Goal: Use online tool/utility: Utilize a website feature to perform a specific function

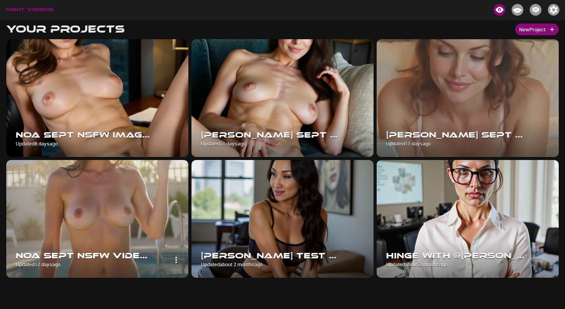
click at [121, 215] on img at bounding box center [97, 219] width 182 height 118
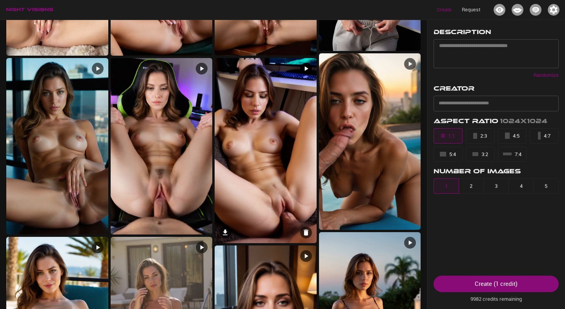
scroll to position [527, 0]
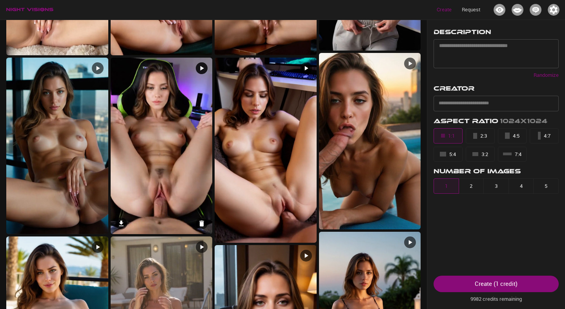
click at [159, 132] on img at bounding box center [162, 146] width 102 height 176
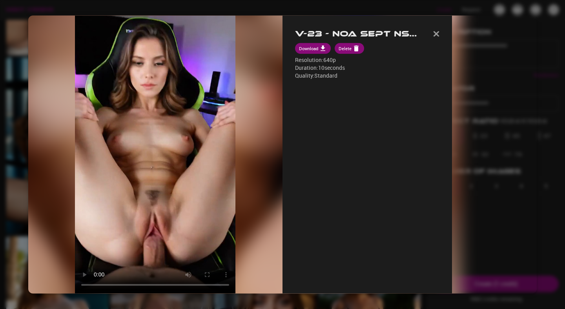
click at [9, 142] on div at bounding box center [282, 154] width 565 height 309
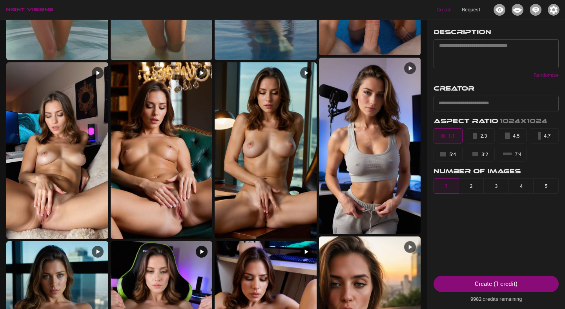
scroll to position [310, 0]
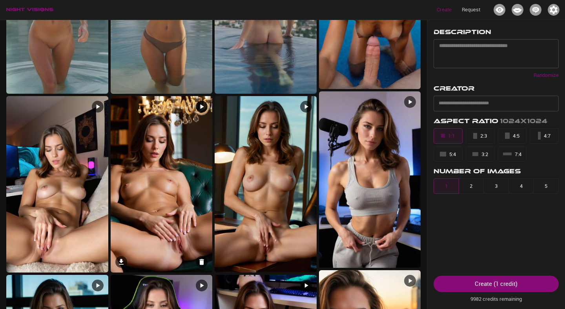
click at [161, 146] on img at bounding box center [162, 184] width 102 height 176
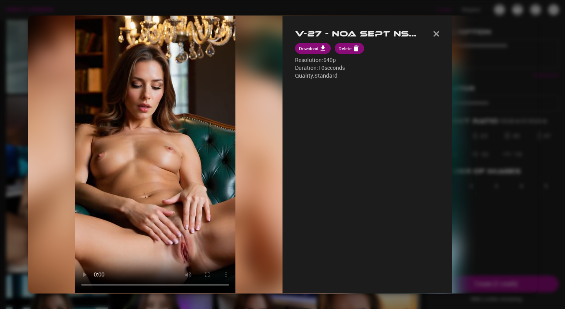
click at [6, 94] on div at bounding box center [282, 154] width 565 height 309
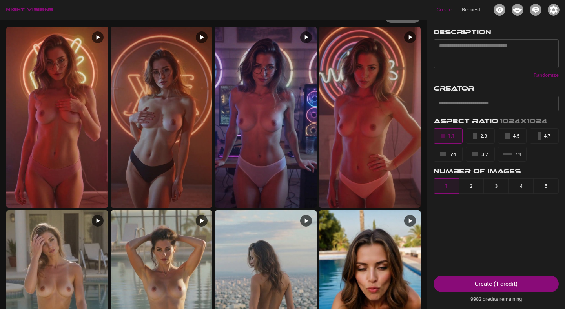
scroll to position [0, 0]
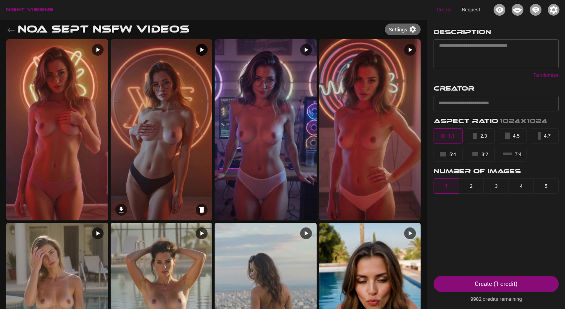
click at [145, 149] on img at bounding box center [162, 129] width 102 height 181
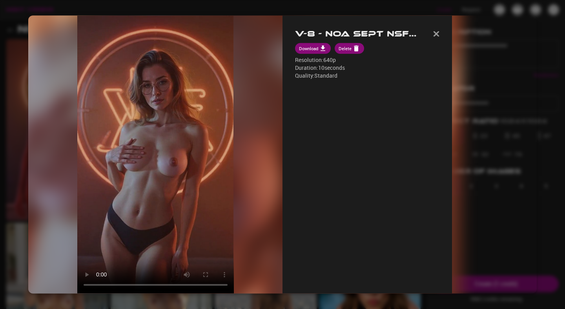
click at [9, 89] on div at bounding box center [282, 154] width 565 height 309
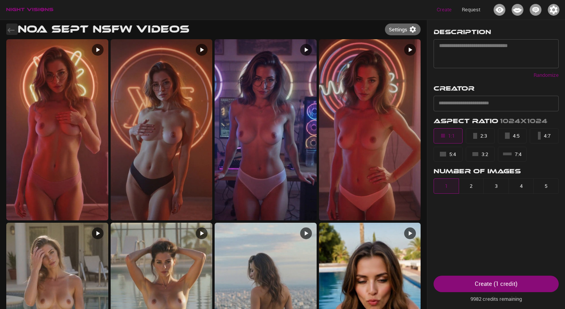
click at [11, 29] on icon "button" at bounding box center [10, 29] width 9 height 9
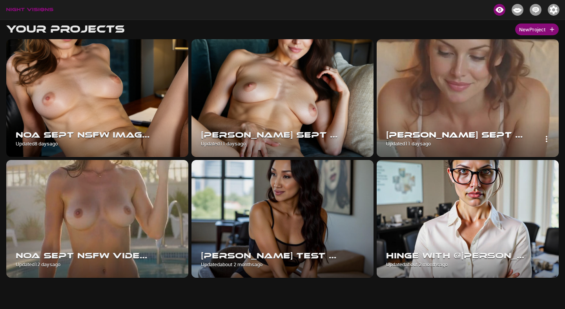
click at [429, 79] on img at bounding box center [468, 98] width 182 height 118
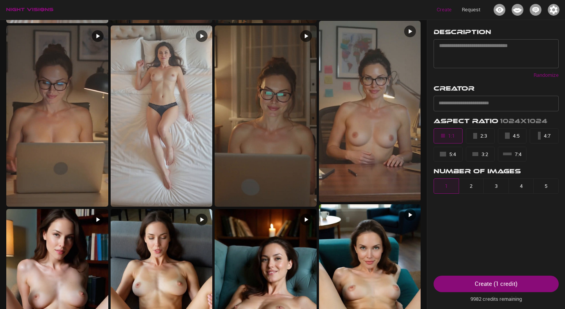
scroll to position [580, 0]
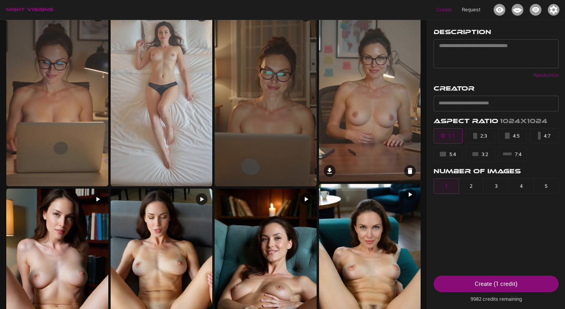
click at [386, 95] on img at bounding box center [370, 90] width 102 height 181
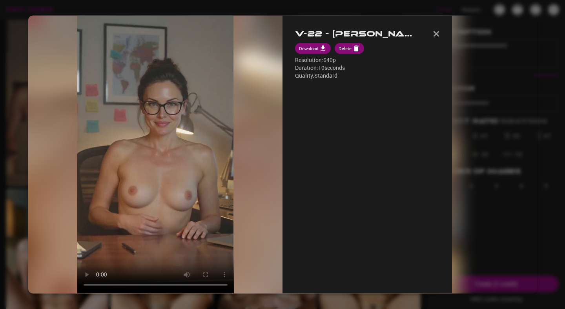
click at [11, 106] on div at bounding box center [282, 154] width 565 height 309
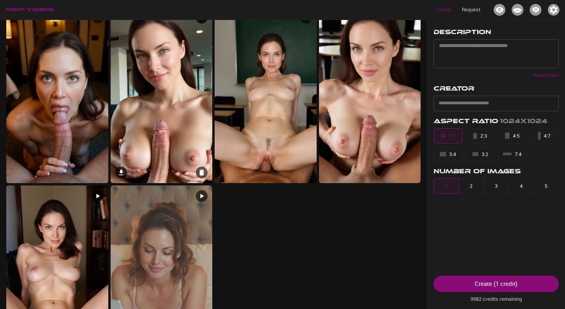
scroll to position [1183, 0]
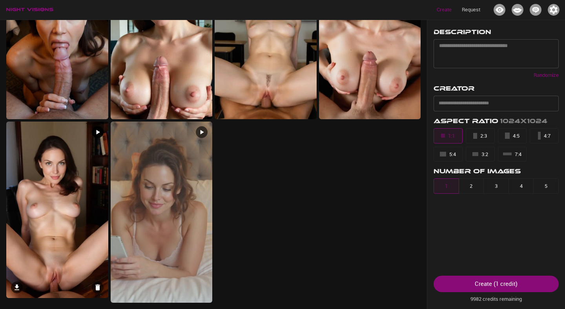
click at [70, 255] on img at bounding box center [57, 210] width 102 height 176
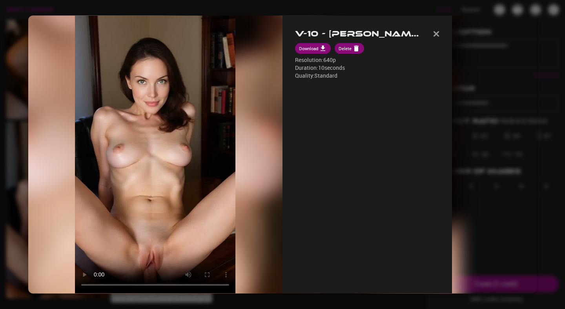
click at [14, 216] on div at bounding box center [282, 154] width 565 height 309
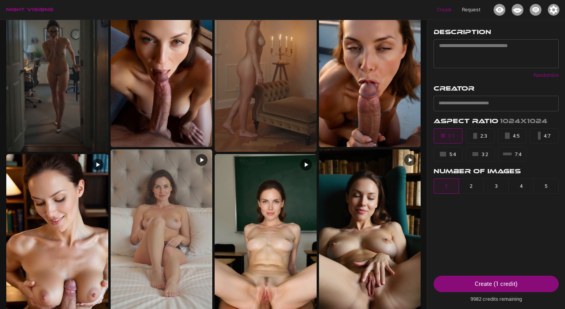
scroll to position [0, 0]
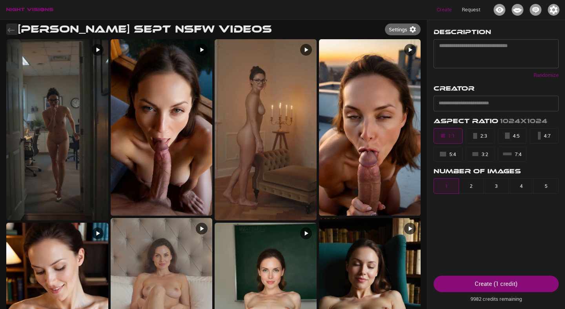
click at [9, 29] on icon "button" at bounding box center [10, 30] width 7 height 5
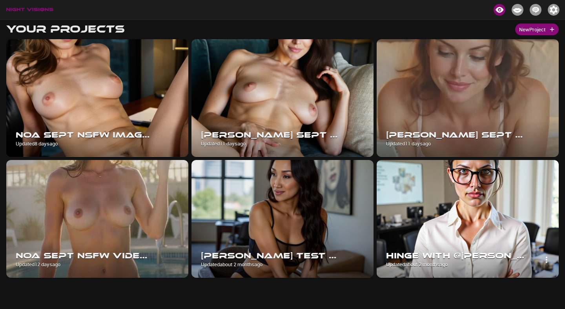
click at [547, 261] on icon "button" at bounding box center [547, 260] width 2 height 6
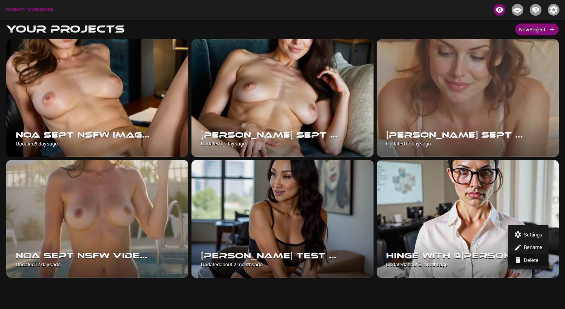
click at [525, 262] on h6 "Delete" at bounding box center [531, 260] width 15 height 8
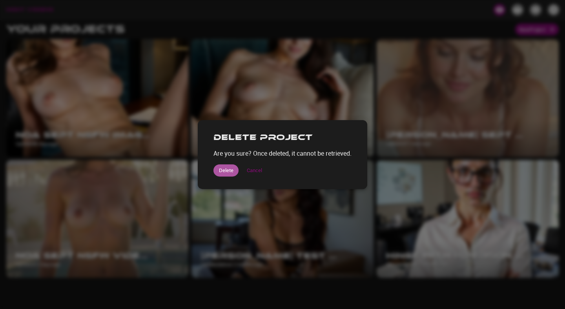
click at [227, 169] on button "Delete" at bounding box center [225, 170] width 25 height 12
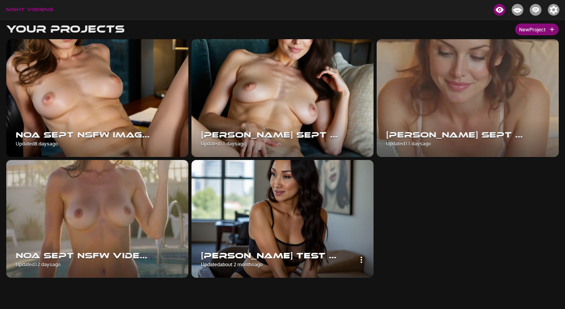
click at [318, 186] on img at bounding box center [282, 219] width 182 height 118
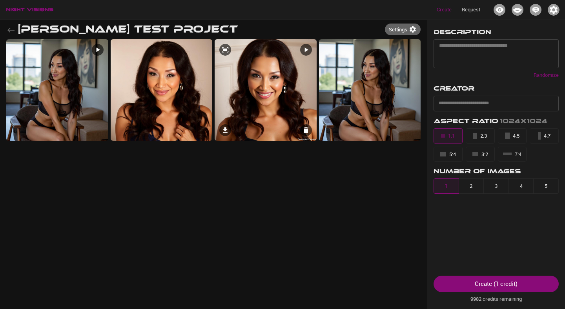
click at [247, 85] on img at bounding box center [266, 90] width 102 height 102
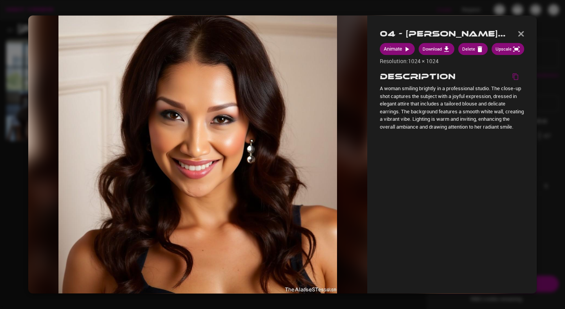
click at [13, 156] on div at bounding box center [282, 154] width 565 height 309
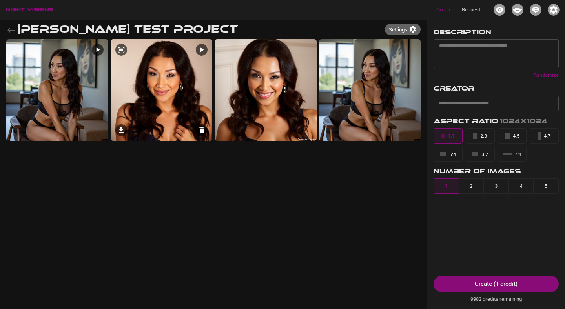
click at [192, 110] on img at bounding box center [162, 90] width 102 height 102
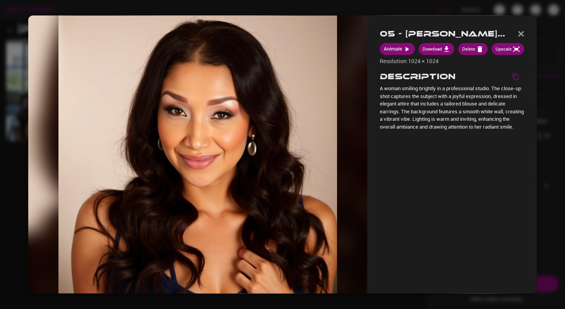
click at [10, 156] on div at bounding box center [282, 154] width 565 height 309
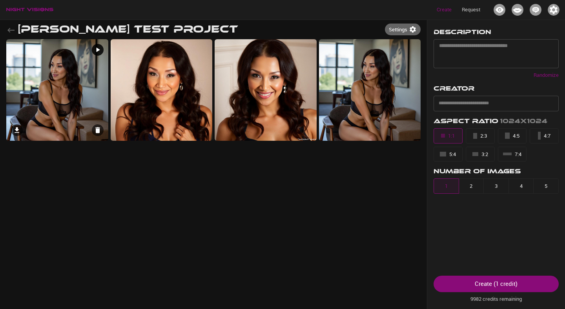
click at [48, 93] on img at bounding box center [57, 90] width 102 height 102
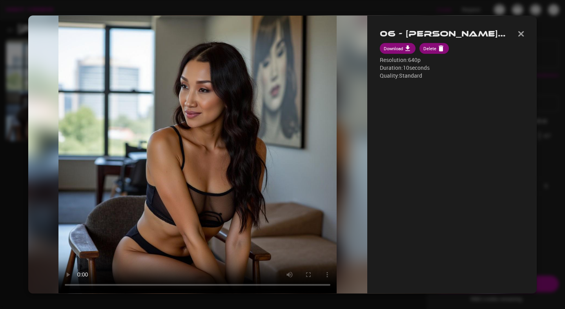
click at [27, 207] on div at bounding box center [282, 154] width 565 height 309
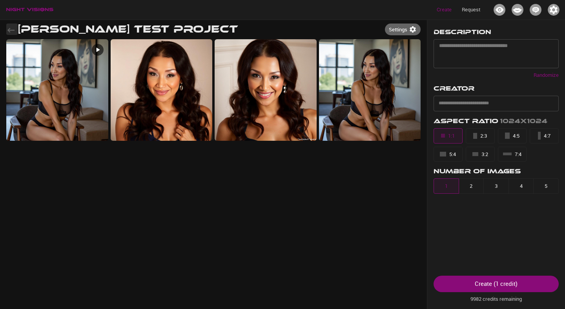
click at [14, 30] on icon "button" at bounding box center [10, 29] width 9 height 9
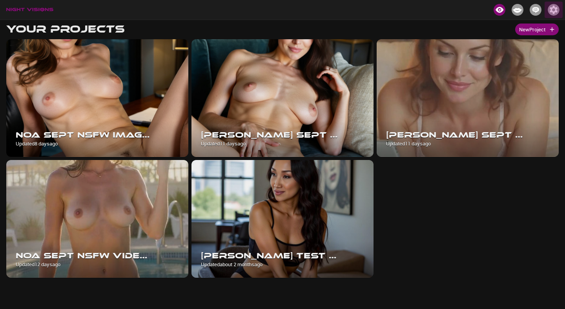
click at [555, 10] on img "button" at bounding box center [554, 10] width 12 height 12
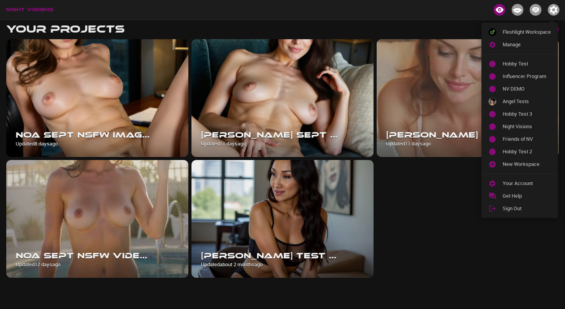
click at [555, 10] on div at bounding box center [282, 154] width 565 height 309
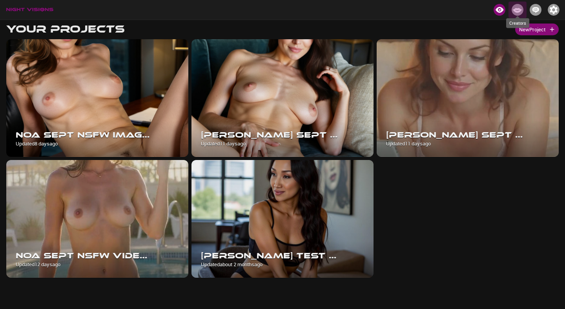
click at [520, 11] on img "Creators" at bounding box center [517, 10] width 12 height 12
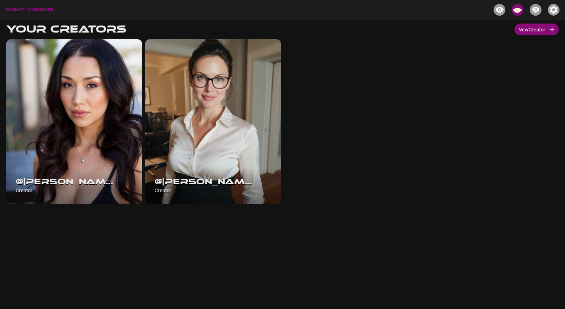
click at [502, 20] on body "Your Creators New Creator @[PERSON_NAME] Creator @[PERSON_NAME] Creator Your Cr…" at bounding box center [282, 174] width 565 height 309
click at [500, 12] on img "Projects" at bounding box center [499, 10] width 12 height 12
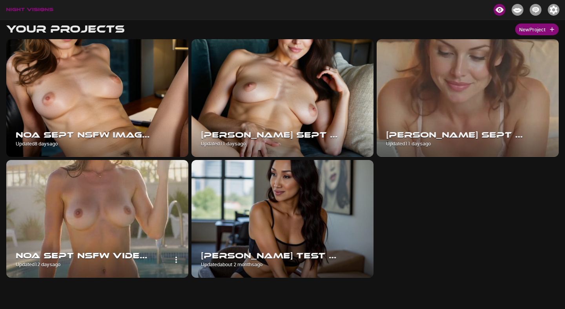
click at [114, 213] on img at bounding box center [97, 219] width 182 height 118
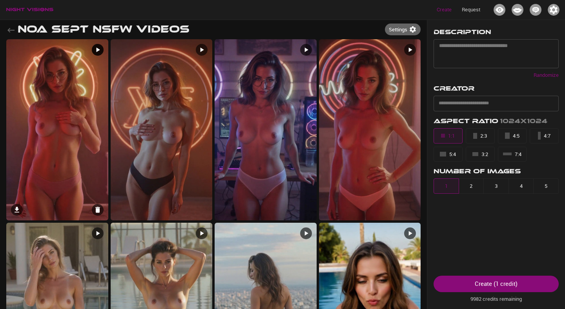
click at [64, 127] on img at bounding box center [57, 129] width 102 height 181
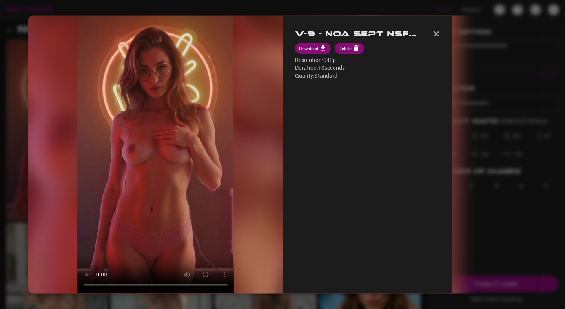
click at [183, 9] on div at bounding box center [282, 154] width 565 height 309
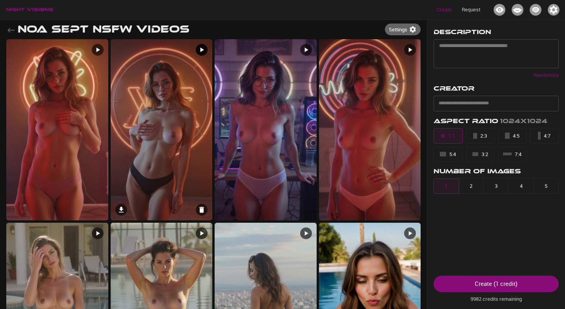
click at [169, 141] on img at bounding box center [162, 129] width 102 height 181
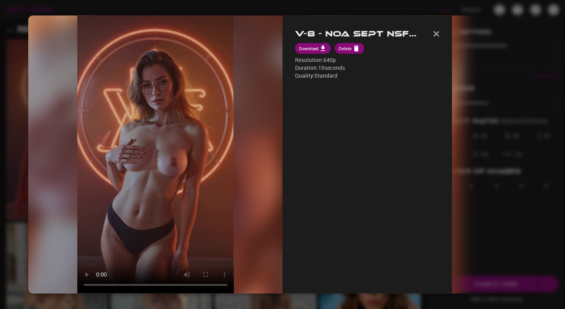
click at [211, 8] on div at bounding box center [282, 154] width 565 height 309
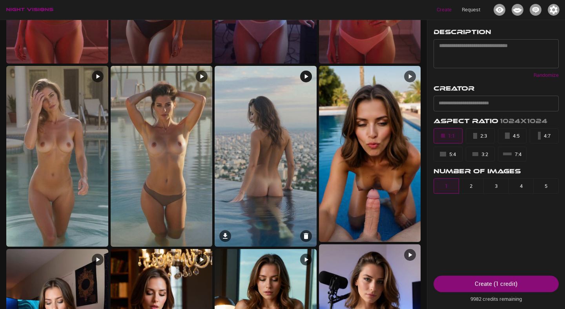
scroll to position [155, 0]
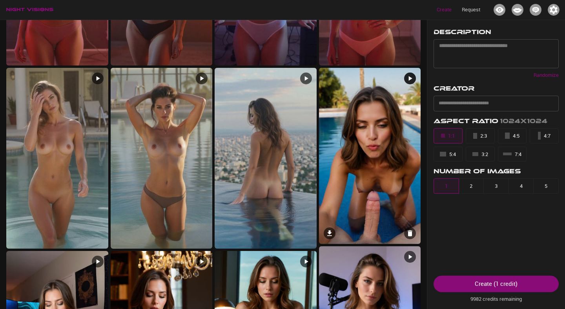
click at [349, 162] on img at bounding box center [370, 156] width 102 height 176
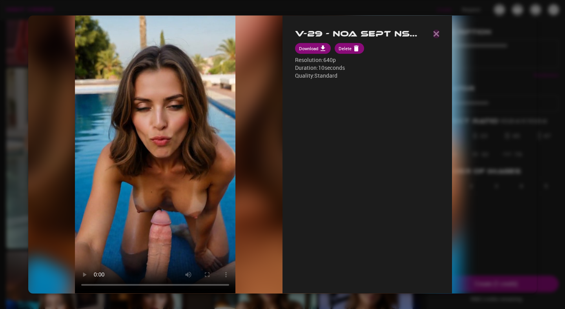
click at [439, 33] on img "button" at bounding box center [436, 33] width 6 height 5
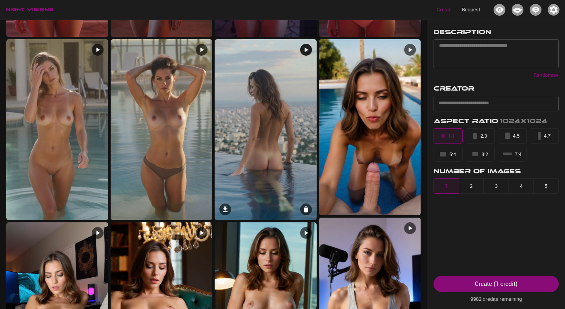
scroll to position [186, 0]
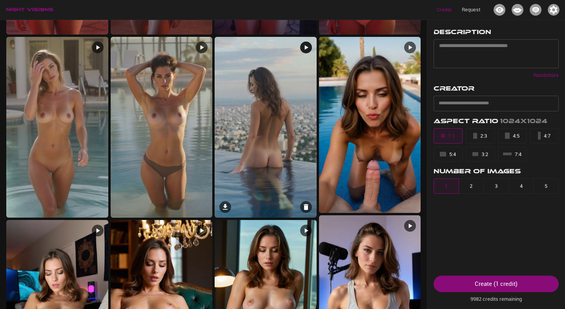
click at [258, 96] on img at bounding box center [266, 127] width 102 height 181
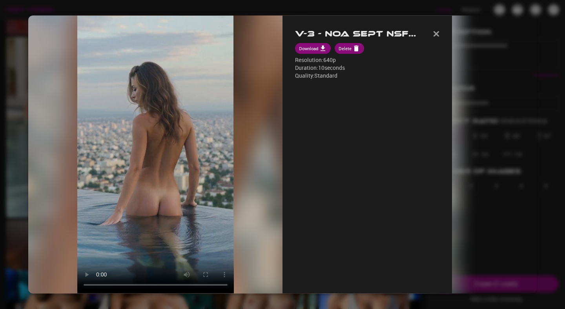
click at [319, 9] on div at bounding box center [282, 154] width 565 height 309
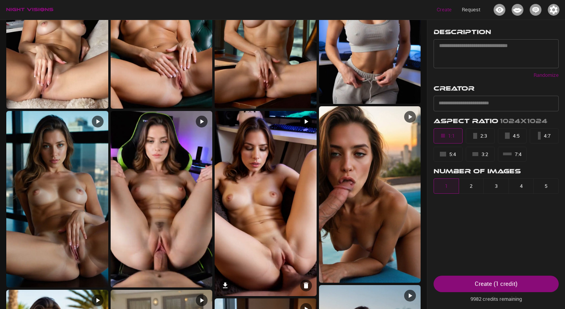
scroll to position [477, 0]
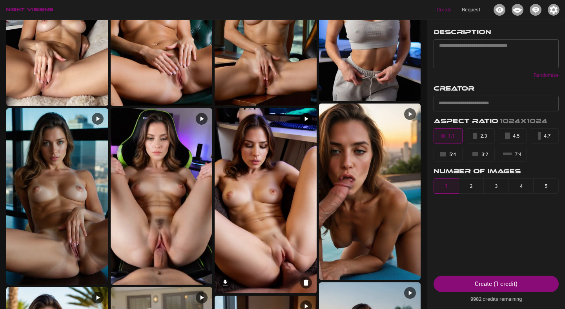
click at [253, 160] on img at bounding box center [266, 200] width 102 height 185
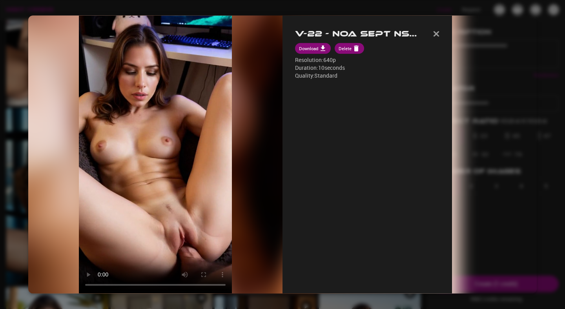
click at [4, 95] on div at bounding box center [282, 154] width 565 height 309
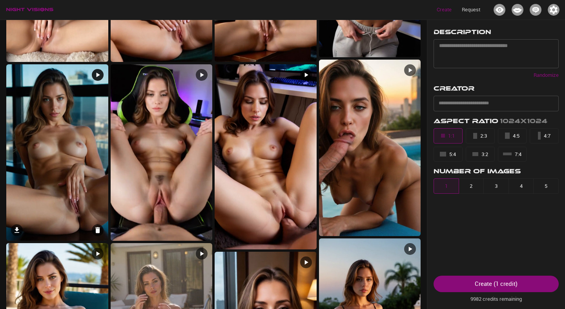
scroll to position [521, 0]
click at [88, 142] on img at bounding box center [57, 152] width 102 height 176
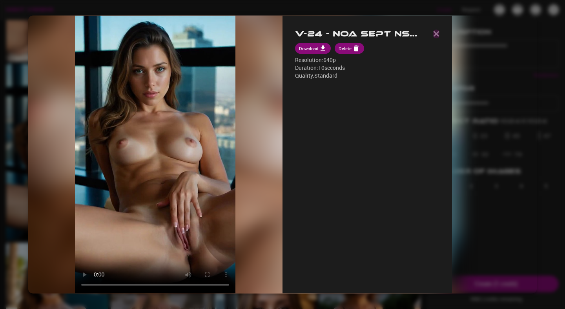
click at [439, 35] on img "button" at bounding box center [436, 33] width 6 height 5
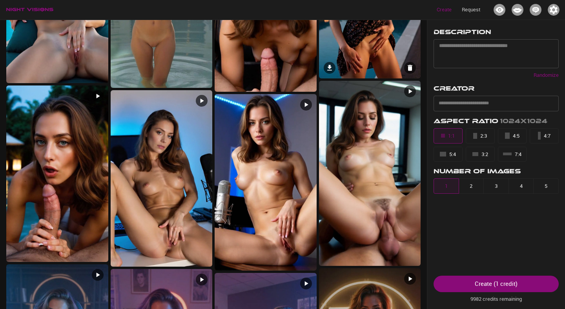
scroll to position [857, 0]
click at [379, 156] on img at bounding box center [370, 172] width 102 height 185
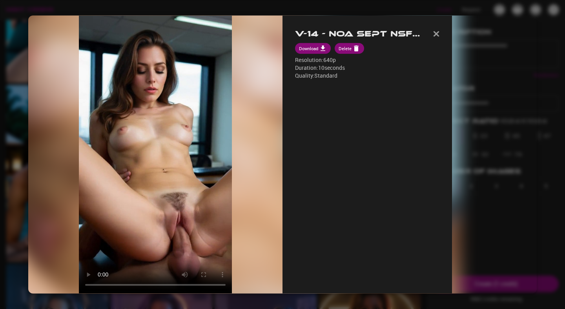
click at [9, 78] on div at bounding box center [282, 154] width 565 height 309
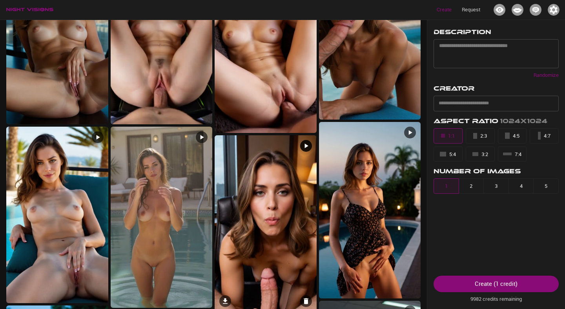
scroll to position [608, 0]
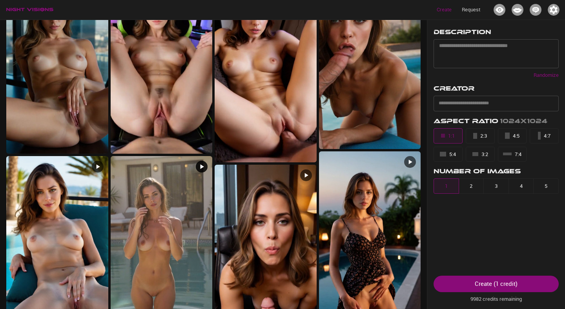
click at [183, 191] on img at bounding box center [162, 246] width 102 height 181
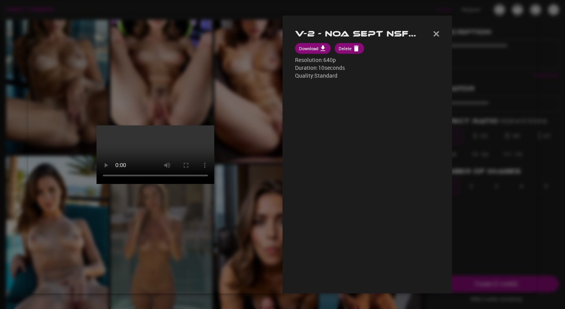
click at [426, 11] on div at bounding box center [282, 154] width 565 height 309
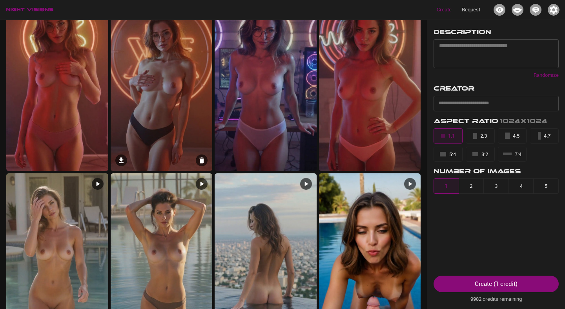
scroll to position [0, 0]
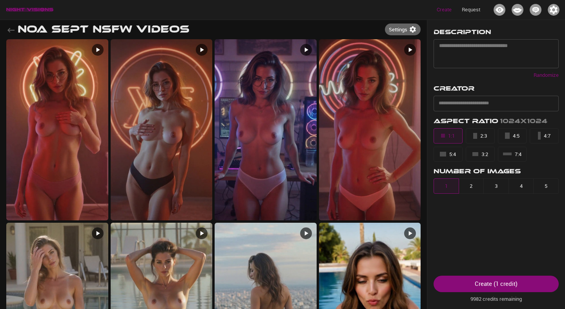
click at [44, 8] on img "button" at bounding box center [29, 10] width 47 height 4
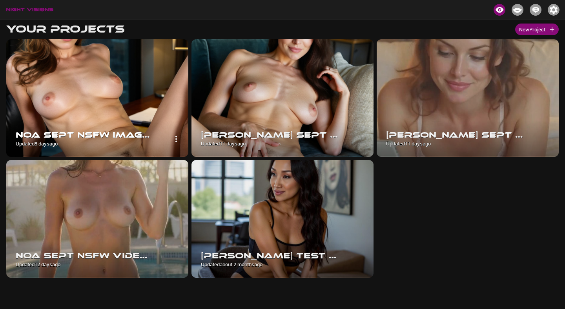
click at [87, 90] on img at bounding box center [97, 98] width 182 height 118
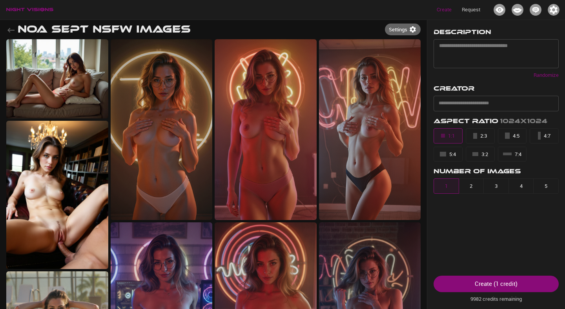
click at [9, 27] on icon "button" at bounding box center [10, 29] width 9 height 9
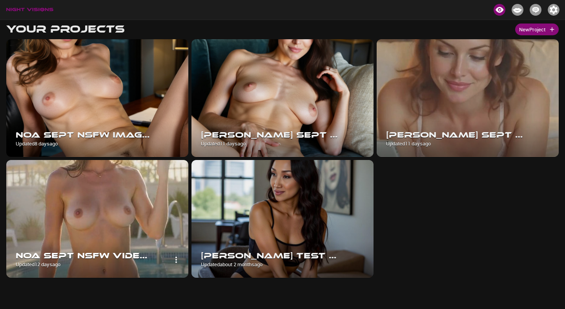
click at [125, 183] on img at bounding box center [97, 219] width 182 height 118
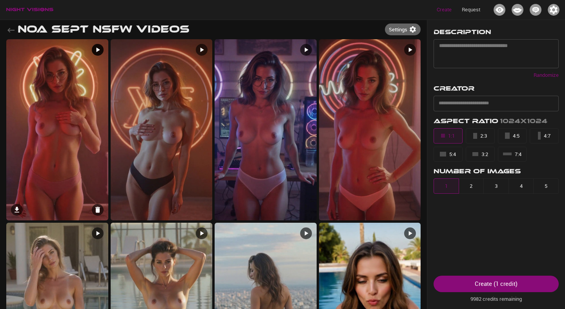
click at [64, 140] on img at bounding box center [57, 129] width 102 height 181
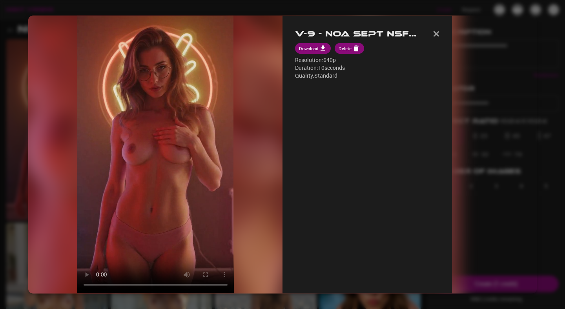
click at [516, 147] on div "Your browser doesn't support this video format. Download the video instead. V-9…" at bounding box center [282, 154] width 508 height 278
click at [439, 34] on header "V-9 - Noa Sept NSFW Videos" at bounding box center [367, 35] width 144 height 15
click at [439, 34] on img "button" at bounding box center [436, 33] width 6 height 5
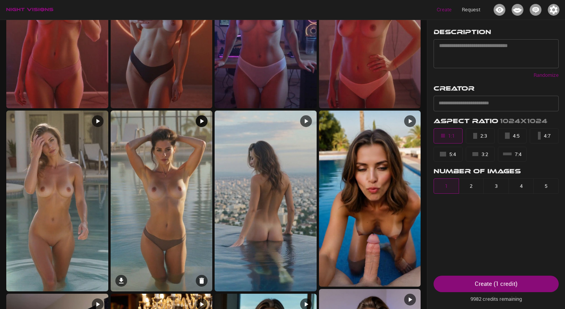
scroll to position [114, 0]
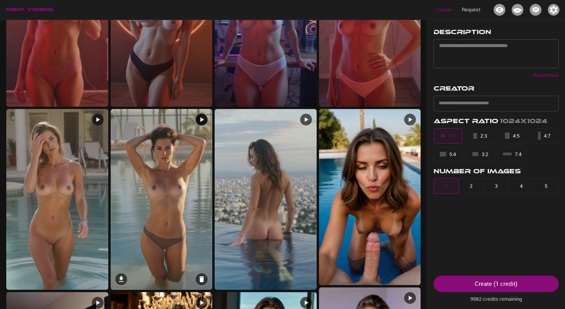
click at [180, 208] on img at bounding box center [162, 199] width 102 height 181
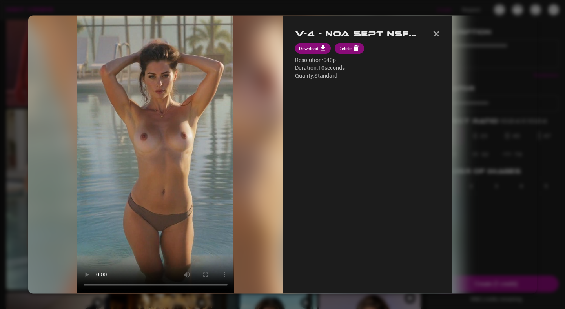
click at [504, 144] on div "Your browser doesn't support this video format. Download the video instead. V-4…" at bounding box center [282, 154] width 508 height 278
click at [439, 37] on button "button" at bounding box center [436, 34] width 6 height 12
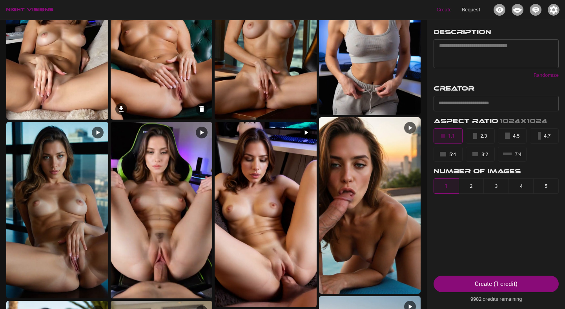
scroll to position [463, 0]
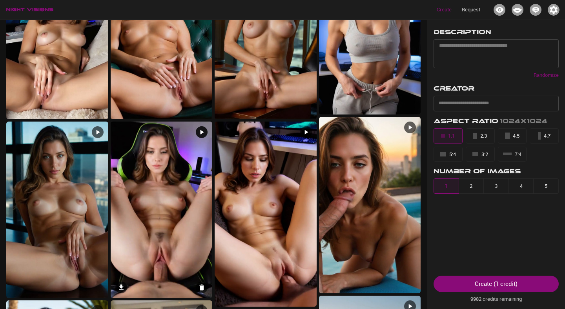
click at [176, 198] on img at bounding box center [162, 210] width 102 height 176
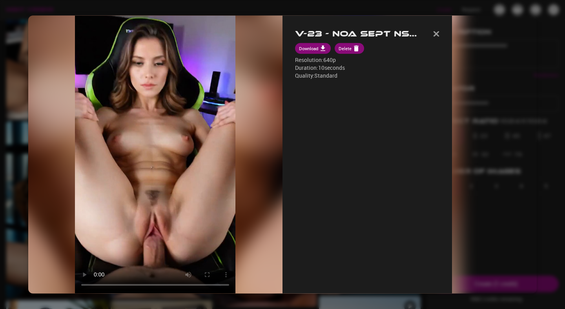
click at [520, 176] on div "Your browser doesn't support this video format. Download the video instead. V-2…" at bounding box center [282, 154] width 508 height 278
click at [439, 34] on img "button" at bounding box center [436, 33] width 6 height 5
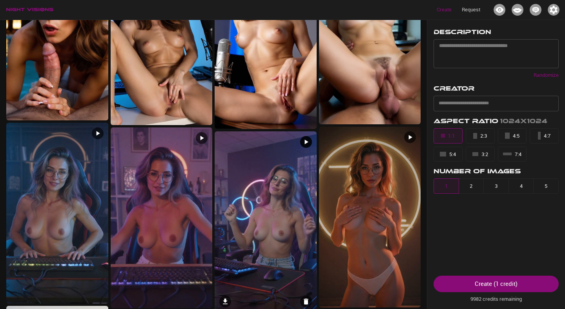
scroll to position [998, 0]
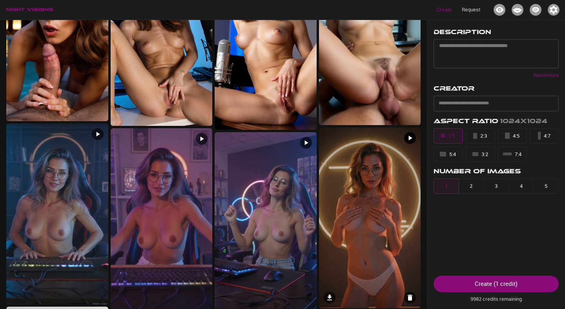
click at [355, 220] on img at bounding box center [370, 217] width 102 height 181
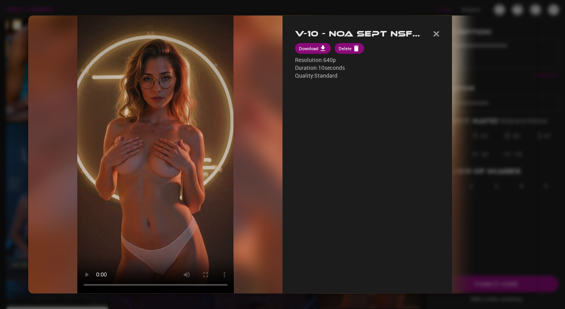
click at [498, 151] on div "Your browser doesn't support this video format. Download the video instead. V-1…" at bounding box center [282, 154] width 508 height 278
click at [264, 9] on div at bounding box center [282, 154] width 565 height 309
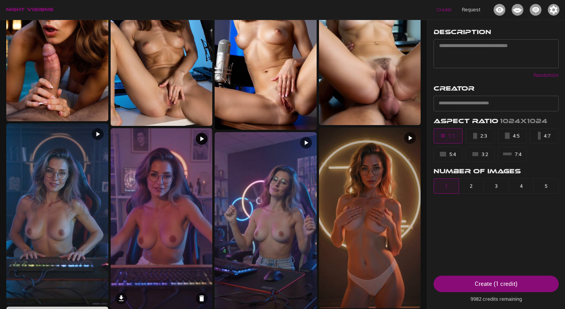
click at [173, 175] on img at bounding box center [162, 218] width 102 height 181
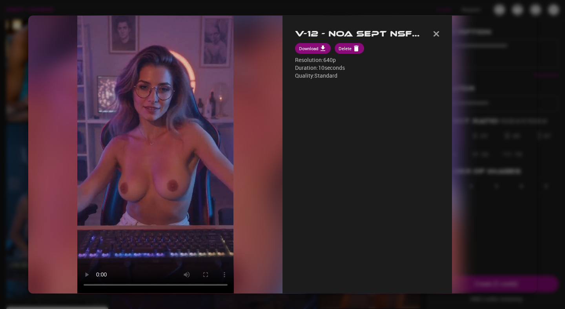
click at [502, 174] on div "Your browser doesn't support this video format. Download the video instead. V-1…" at bounding box center [282, 154] width 508 height 278
click at [461, 13] on div at bounding box center [282, 154] width 565 height 309
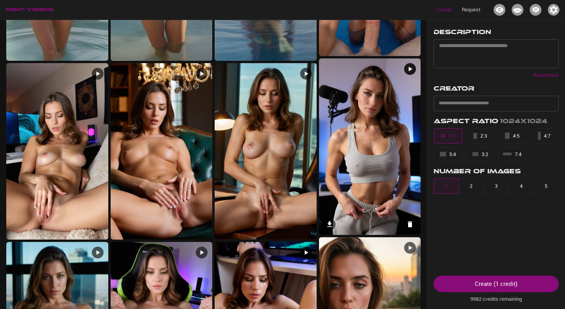
scroll to position [338, 0]
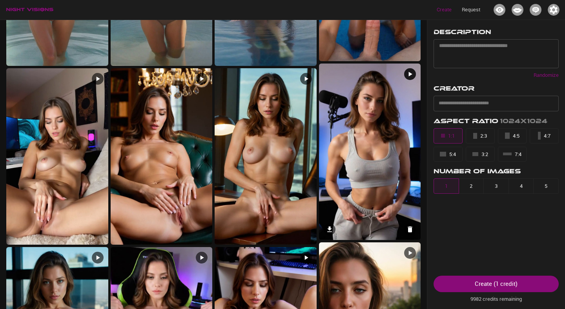
click at [382, 163] on img at bounding box center [370, 152] width 102 height 176
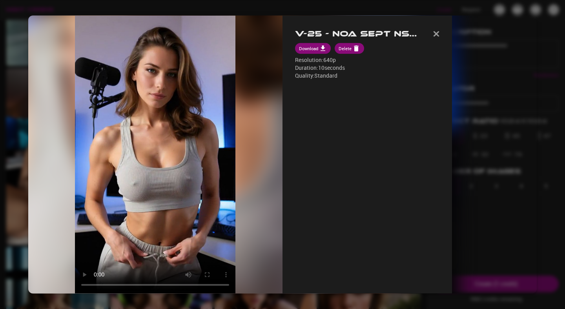
click at [500, 138] on div "Your browser doesn't support this video format. Download the video instead. V-2…" at bounding box center [282, 154] width 508 height 278
click at [439, 36] on img "button" at bounding box center [436, 33] width 6 height 5
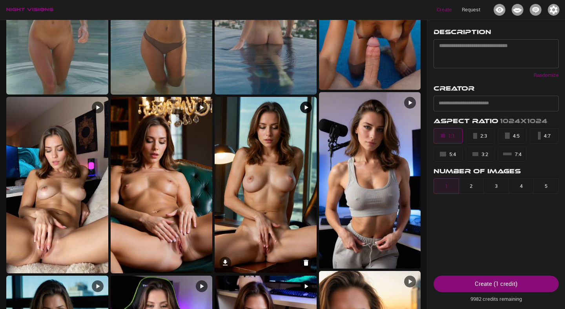
scroll to position [297, 0]
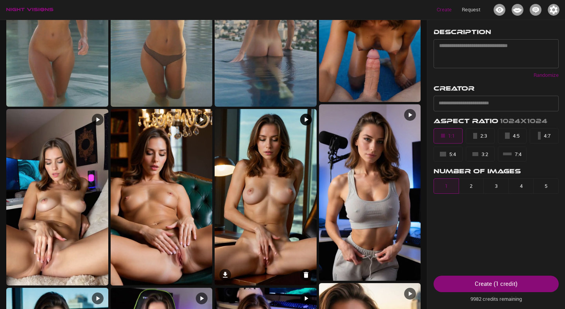
click at [298, 221] on img at bounding box center [266, 197] width 102 height 176
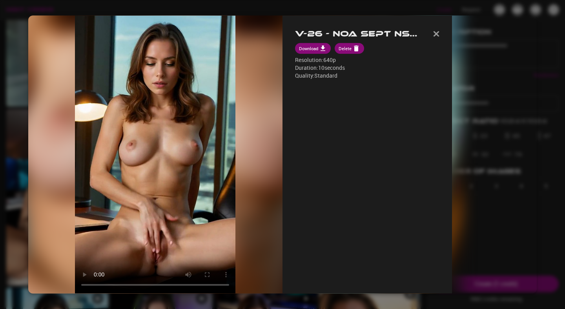
click at [502, 134] on div "Your browser doesn't support this video format. Download the video instead. V-2…" at bounding box center [282, 154] width 508 height 278
click at [452, 31] on div "V-26 - Noa Sept NSFW Videos Download Delete Resolution: 640p Duration: 10 secon…" at bounding box center [366, 154] width 169 height 278
click at [439, 34] on img "button" at bounding box center [436, 33] width 6 height 5
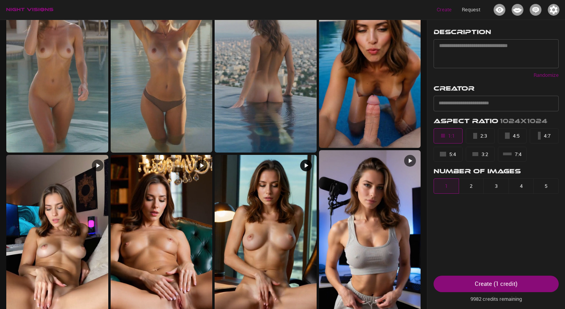
scroll to position [215, 0]
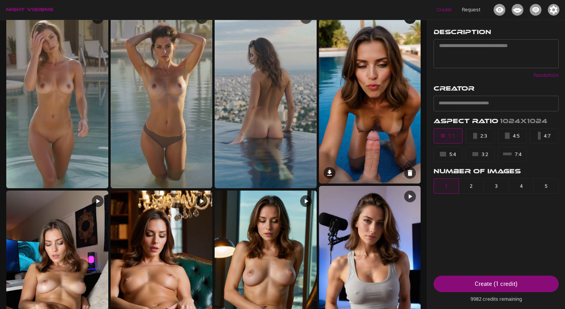
click at [344, 136] on img at bounding box center [370, 95] width 102 height 176
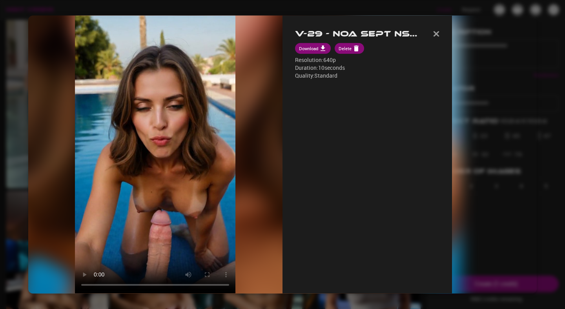
click at [461, 11] on div at bounding box center [282, 154] width 565 height 309
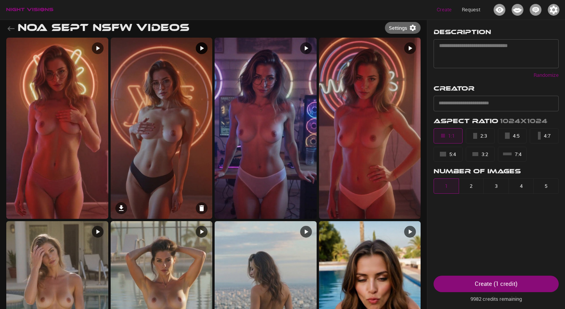
scroll to position [0, 0]
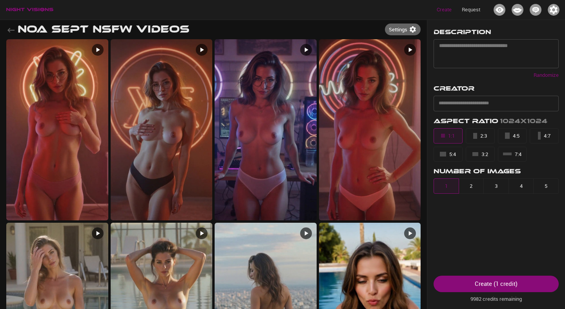
click at [5, 32] on div "Create Request Noa Sept NSFW Videos Settings Description * ​ Randomize Creator …" at bounding box center [282, 174] width 565 height 309
click at [7, 31] on icon "button" at bounding box center [10, 29] width 9 height 9
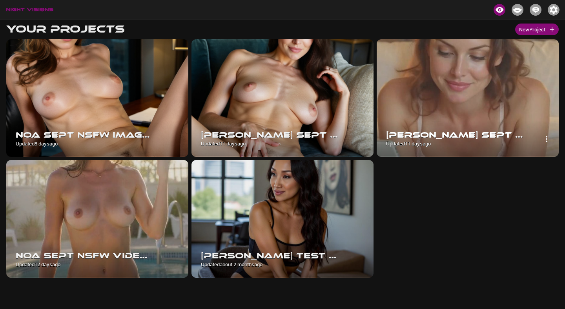
click at [470, 129] on div "[PERSON_NAME] Sept NSFW Videos Updated [DATE]" at bounding box center [468, 138] width 182 height 36
click at [473, 110] on img at bounding box center [468, 98] width 182 height 118
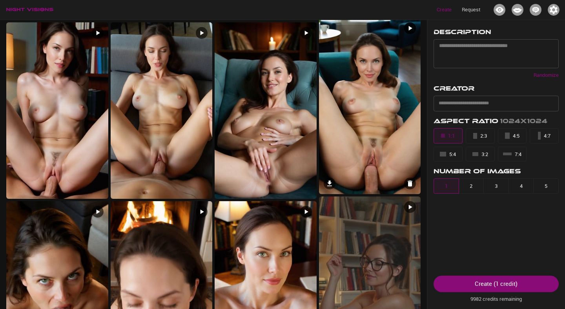
scroll to position [746, 0]
click at [65, 121] on img at bounding box center [57, 110] width 102 height 176
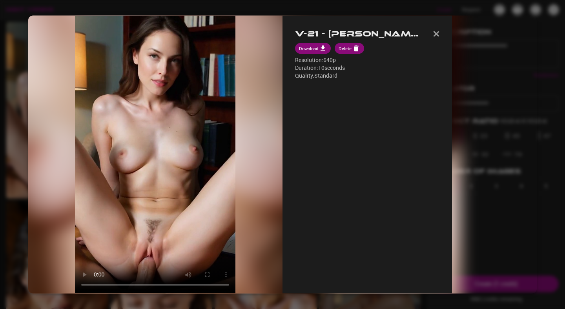
click at [529, 222] on div "Your browser doesn't support this video format. Download the video instead. V-2…" at bounding box center [282, 154] width 508 height 278
click at [439, 30] on button "button" at bounding box center [436, 34] width 6 height 12
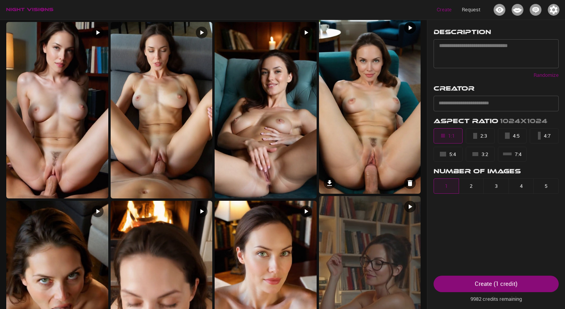
click at [377, 71] on img at bounding box center [370, 105] width 102 height 176
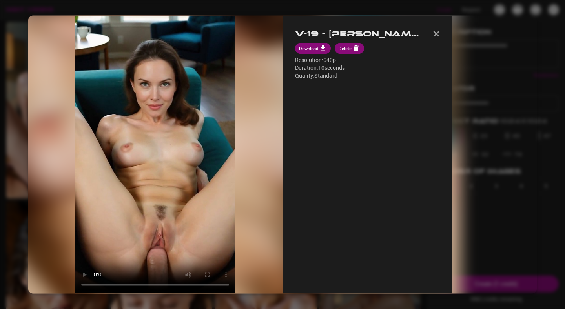
click at [439, 34] on img "button" at bounding box center [436, 33] width 6 height 5
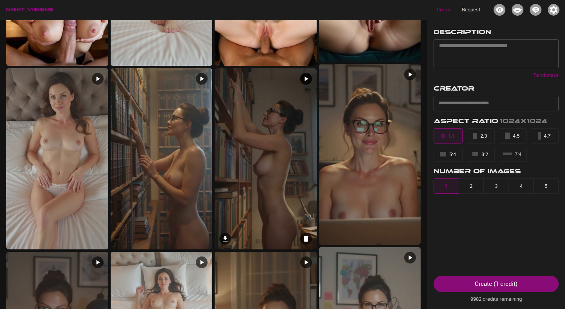
scroll to position [331, 0]
